Goal: Find specific fact: Find specific fact

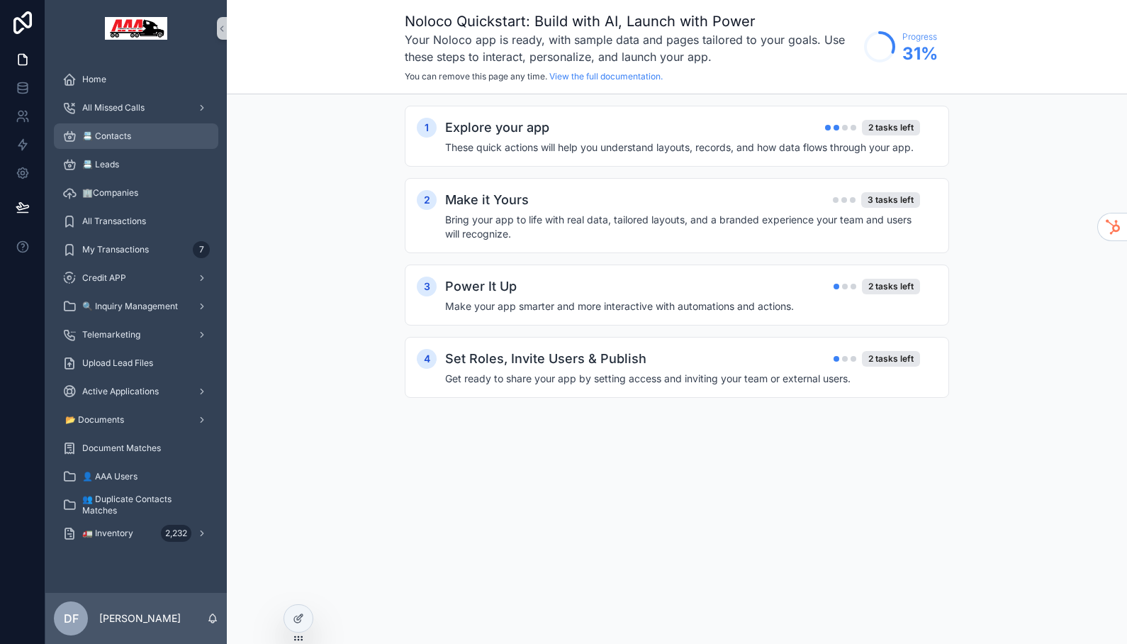
click at [110, 128] on div "📇 Contacts" at bounding box center [135, 136] width 147 height 23
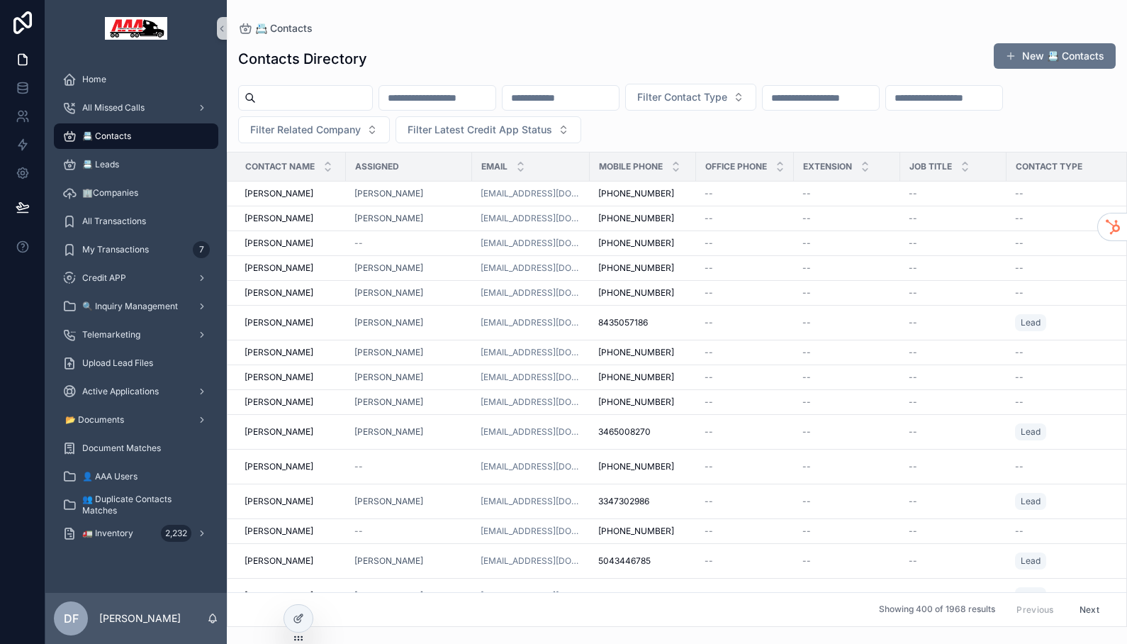
click at [344, 97] on input "scrollable content" at bounding box center [314, 98] width 116 height 20
type input "**********"
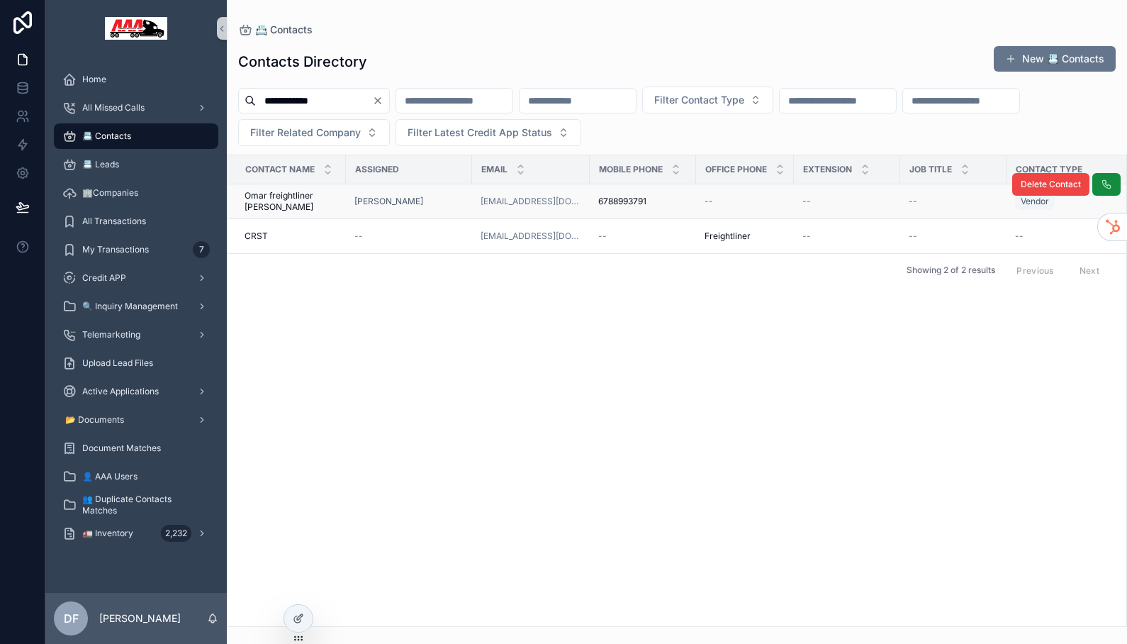
click at [295, 196] on span "Omar freightliner [PERSON_NAME]" at bounding box center [291, 201] width 93 height 23
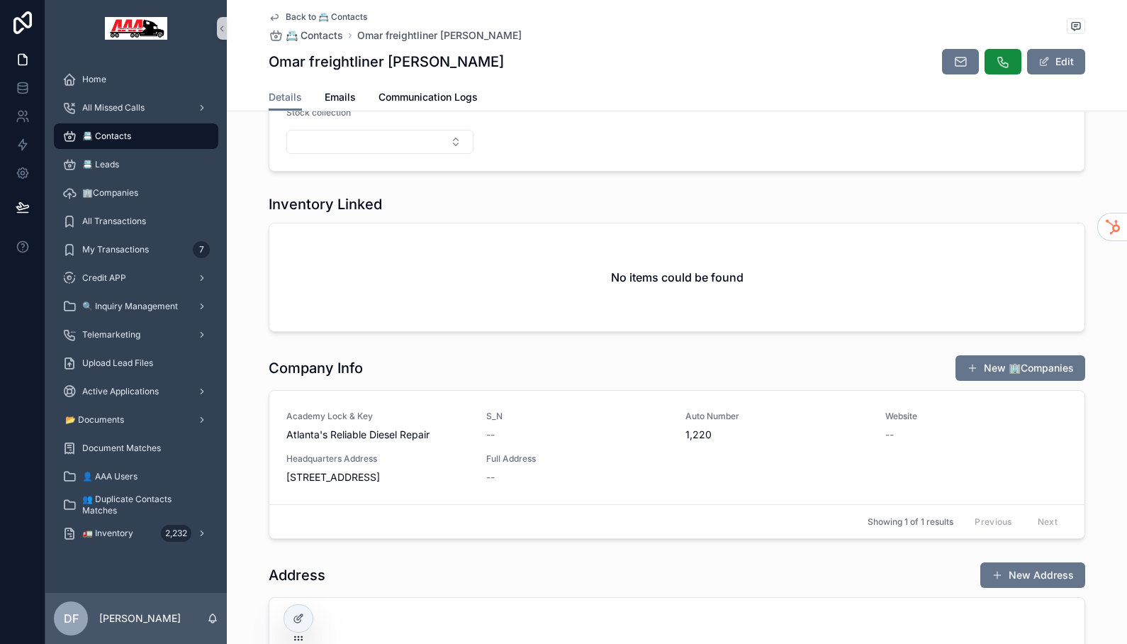
scroll to position [497, 0]
drag, startPoint x: 400, startPoint y: 498, endPoint x: 309, endPoint y: 488, distance: 92.1
click at [309, 488] on link "Academy Lock & Key Atlanta's Reliable Diesel Repair S_N -- Auto Number 1,220 We…" at bounding box center [676, 445] width 815 height 113
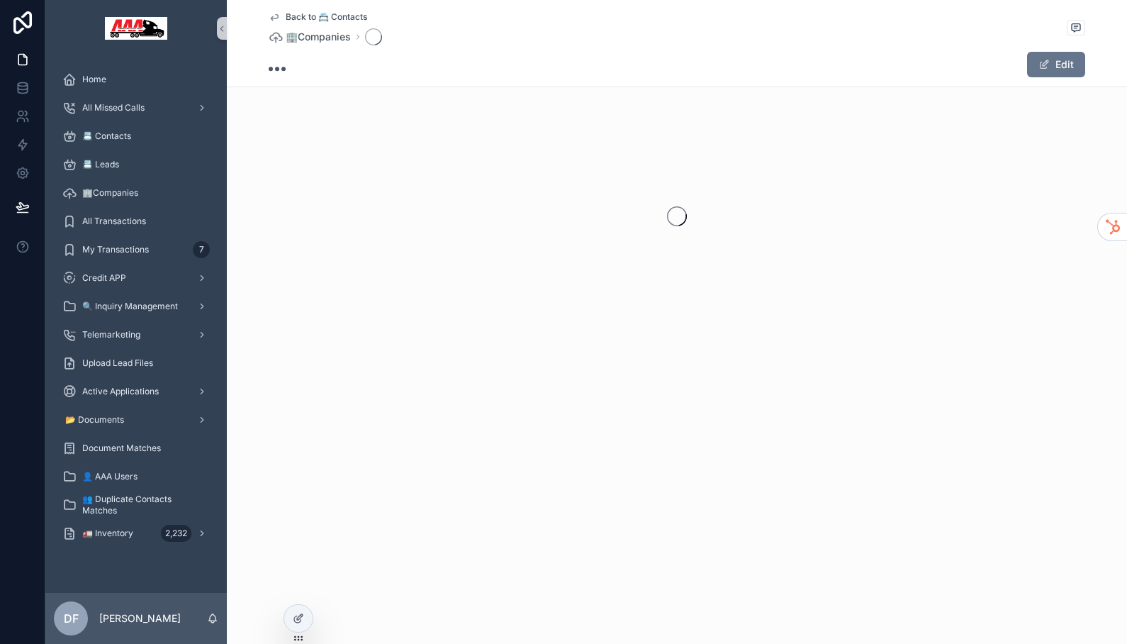
click at [309, 488] on div "Back to 📇 Contacts 🏢Companies Edit" at bounding box center [677, 322] width 900 height 644
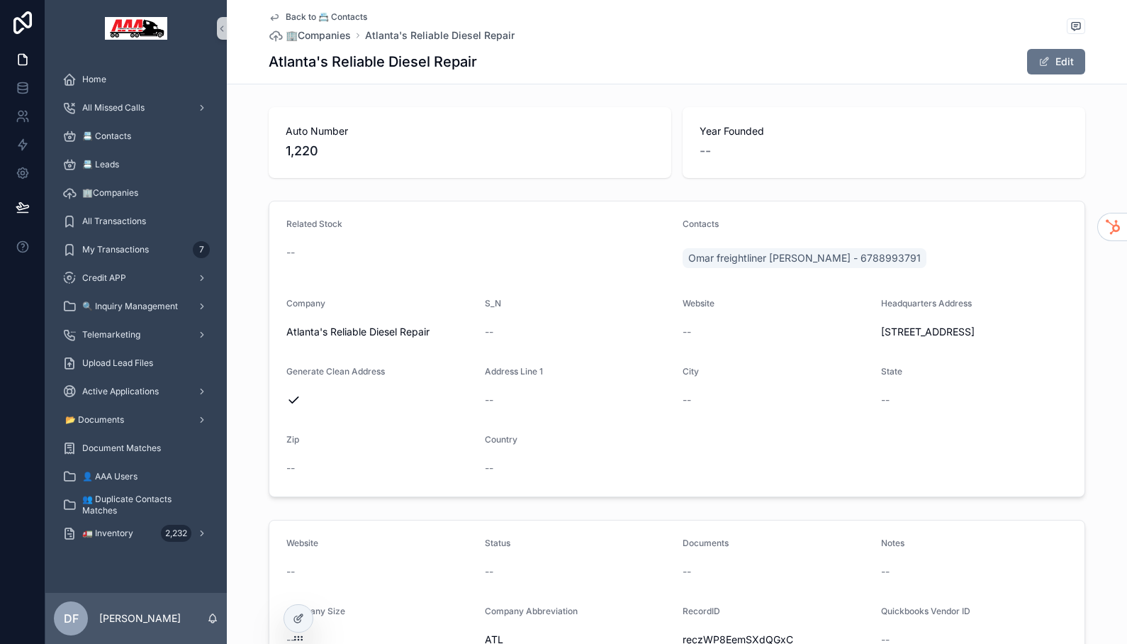
click at [921, 337] on span "[STREET_ADDRESS]" at bounding box center [974, 332] width 187 height 14
copy span "[STREET_ADDRESS]"
